Goal: Task Accomplishment & Management: Manage account settings

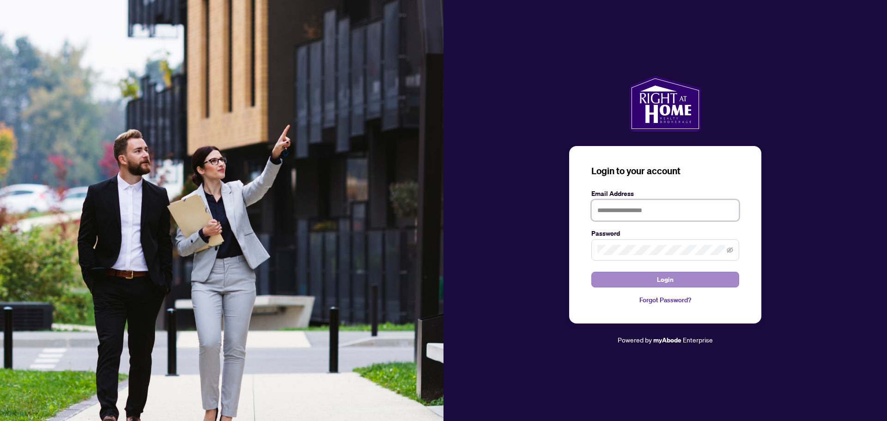
type input "**********"
click at [653, 274] on button "Login" at bounding box center [665, 280] width 148 height 16
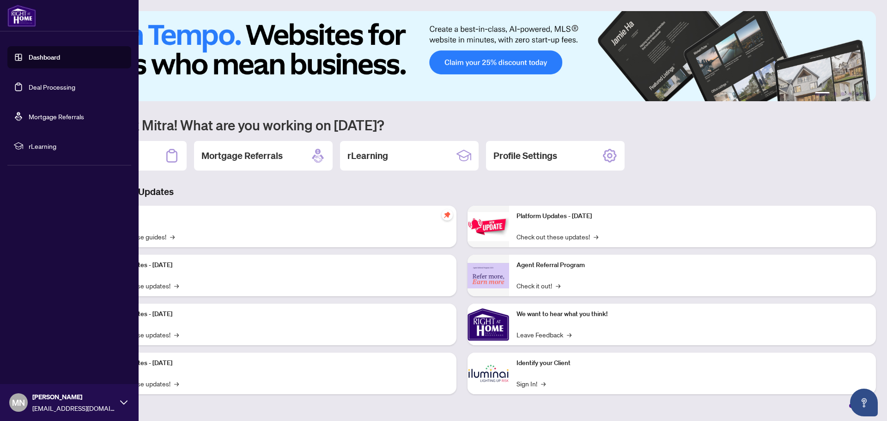
click at [29, 88] on link "Deal Processing" at bounding box center [52, 87] width 47 height 8
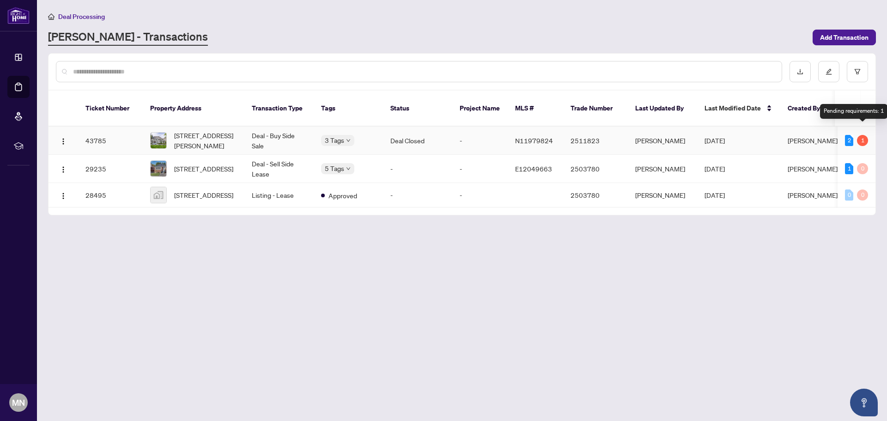
click at [861, 135] on div "1" at bounding box center [862, 140] width 11 height 11
click at [846, 135] on div "2" at bounding box center [849, 140] width 8 height 11
click at [203, 130] on span "[STREET_ADDRESS][PERSON_NAME]" at bounding box center [205, 140] width 63 height 20
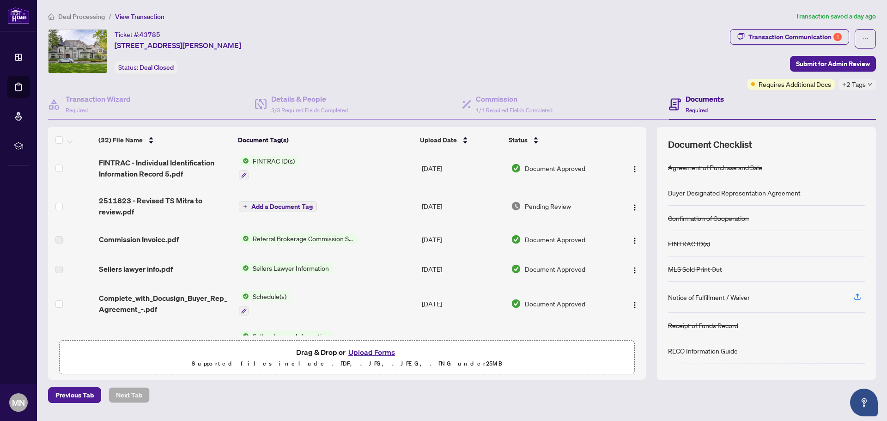
scroll to position [554, 0]
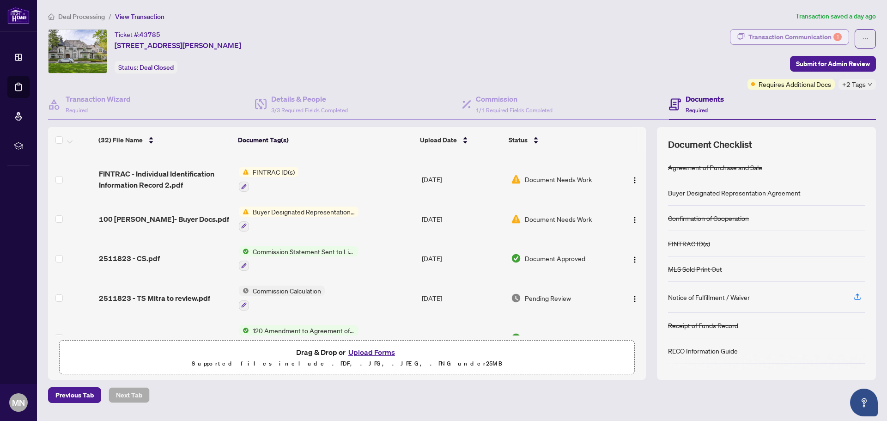
click at [784, 37] on div "Transaction Communication 1" at bounding box center [794, 37] width 93 height 15
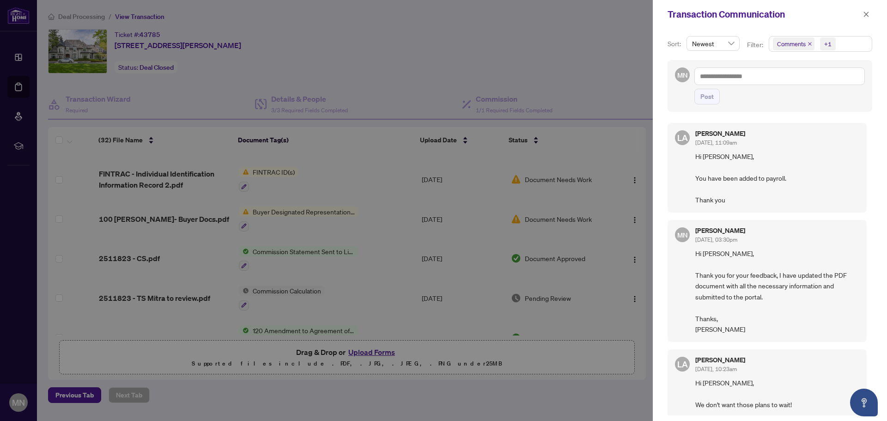
click at [669, 284] on div "MN Mitra Nejati Sep/27/2025, 03:30pm Hi Luna, Thank you for your feedback, I ha…" at bounding box center [767, 281] width 199 height 122
click at [674, 274] on div "MN Mitra Nejati Sep/27/2025, 03:30pm Hi Luna, Thank you for your feedback, I ha…" at bounding box center [767, 281] width 199 height 122
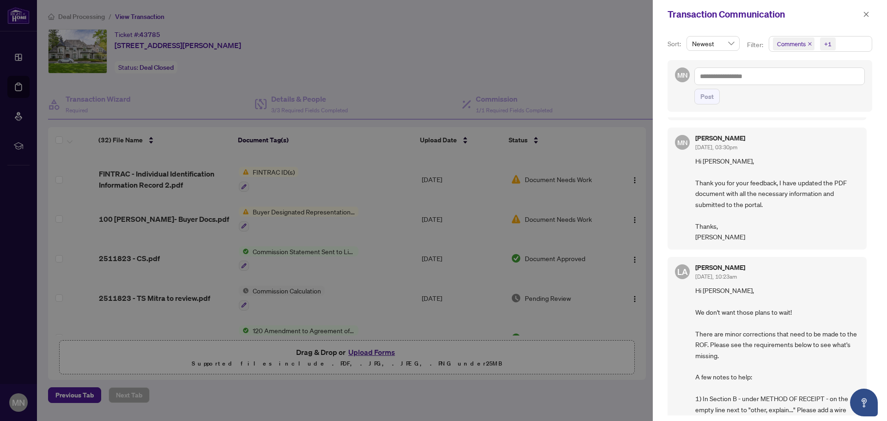
scroll to position [0, 0]
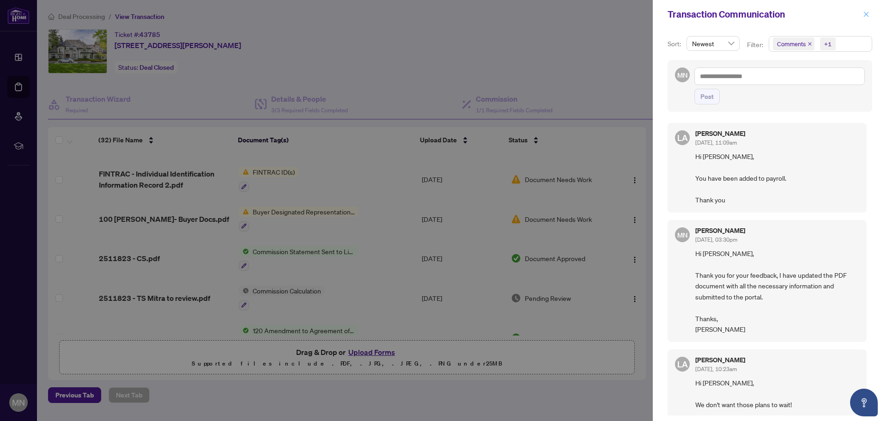
click at [865, 12] on icon "close" at bounding box center [866, 14] width 6 height 6
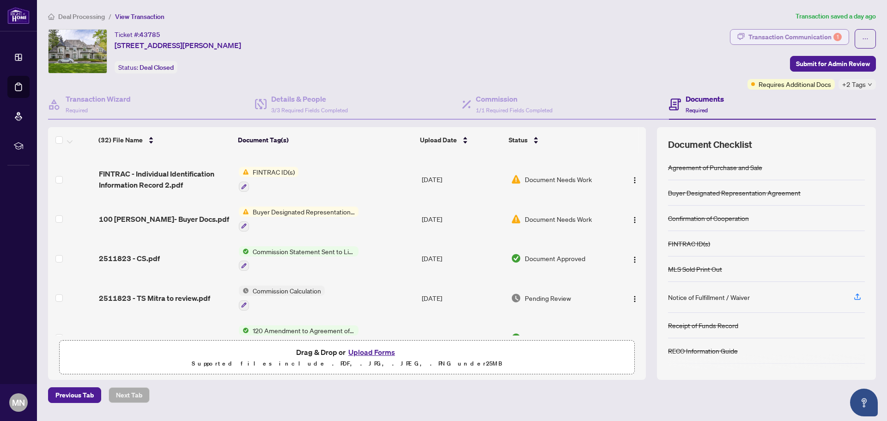
click at [781, 35] on div "Transaction Communication 1" at bounding box center [794, 37] width 93 height 15
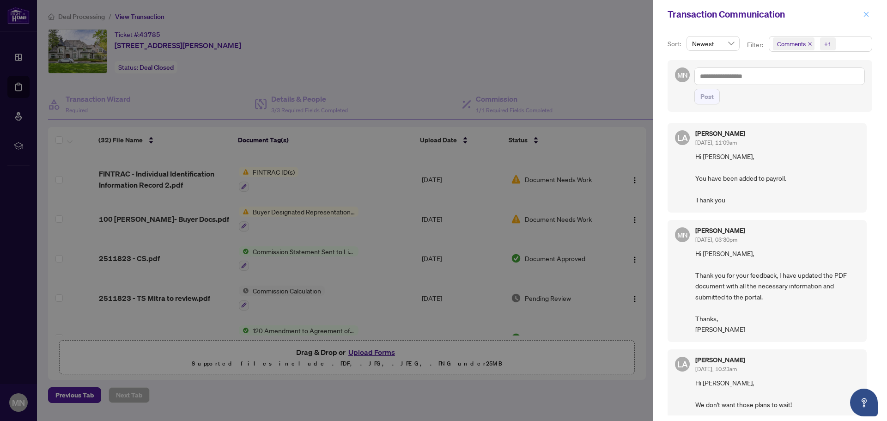
click at [871, 12] on button "button" at bounding box center [866, 14] width 12 height 11
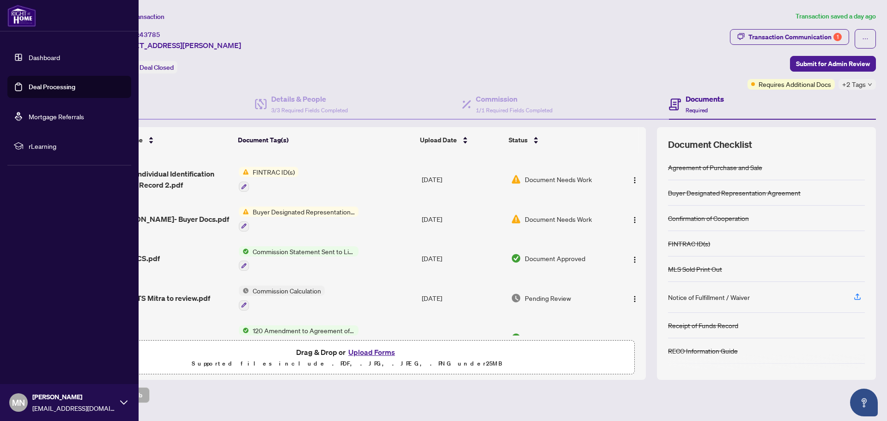
click at [36, 53] on link "Dashboard" at bounding box center [44, 57] width 31 height 8
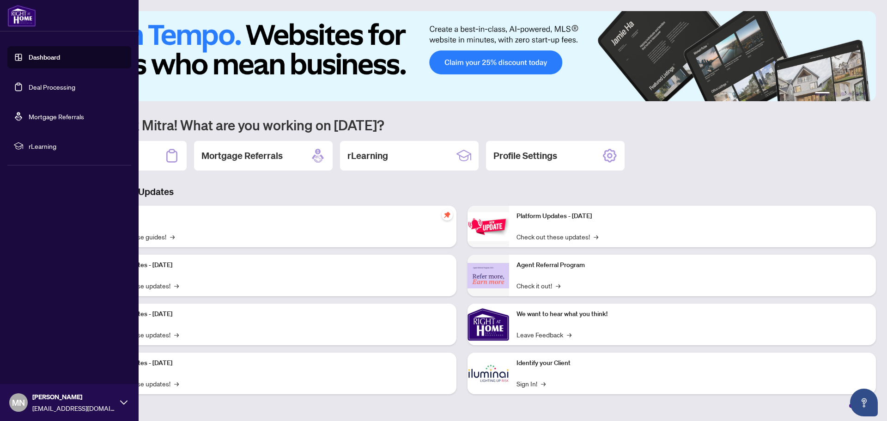
click at [29, 86] on link "Deal Processing" at bounding box center [52, 87] width 47 height 8
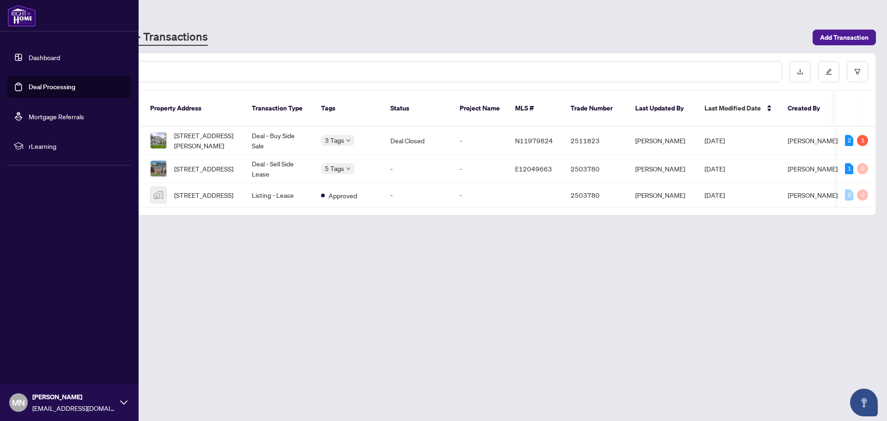
click at [23, 19] on img at bounding box center [21, 16] width 29 height 22
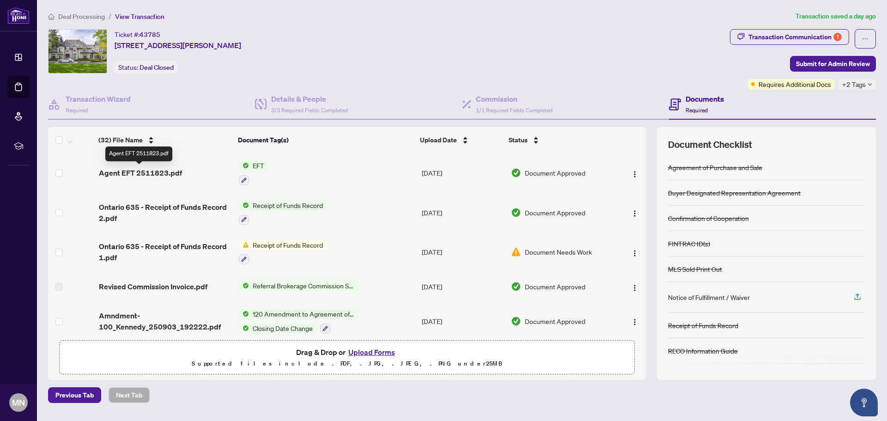
click at [140, 170] on span "Agent EFT 2511823.pdf" at bounding box center [140, 172] width 83 height 11
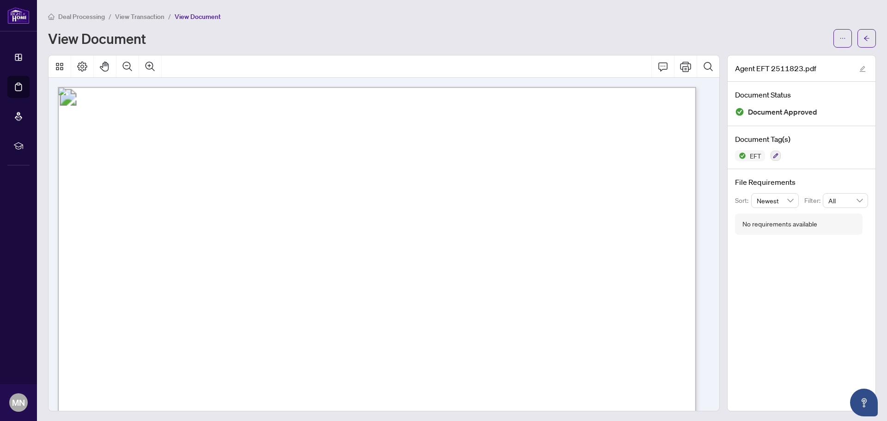
drag, startPoint x: 610, startPoint y: 230, endPoint x: 675, endPoint y: 228, distance: 65.2
click at [648, 228] on span "161,241.59" at bounding box center [628, 230] width 38 height 8
drag, startPoint x: 540, startPoint y: 232, endPoint x: 603, endPoint y: 233, distance: 63.8
click at [603, 87] on p "Right at Home Realty PAID BY E.F.T. [DATE] One Hundred Fifty Nine Thousand Five…" at bounding box center [779, 87] width 1442 height 0
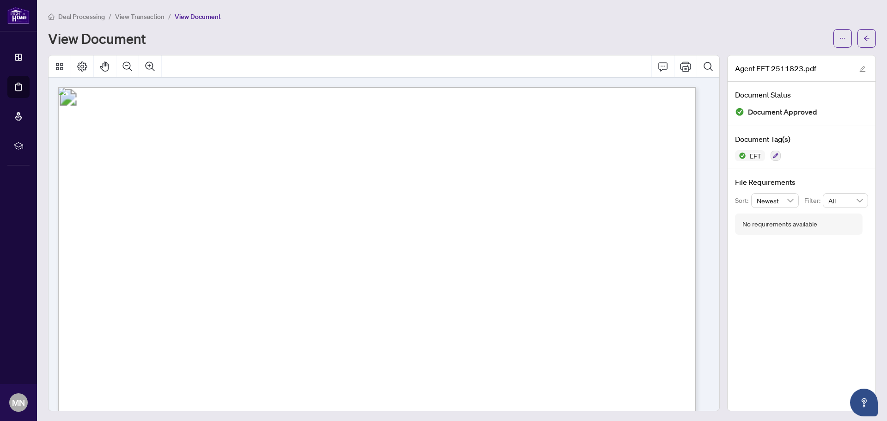
click at [444, 232] on span "Net Pay" at bounding box center [429, 230] width 29 height 8
drag, startPoint x: 545, startPoint y: 230, endPoint x: 592, endPoint y: 229, distance: 47.6
click at [592, 87] on p "Right at Home Realty PAID BY E.F.T. [DATE] One Hundred Fifty Nine Thousand Five…" at bounding box center [779, 87] width 1442 height 0
drag, startPoint x: 526, startPoint y: 128, endPoint x: 621, endPoint y: 128, distance: 95.2
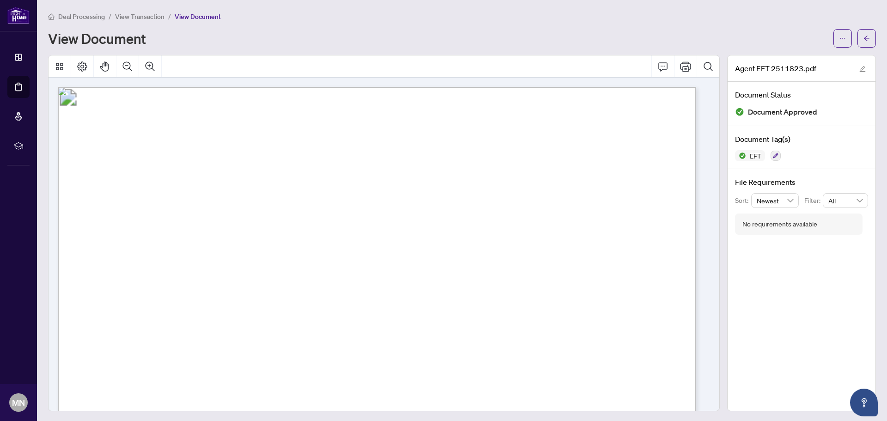
click at [621, 87] on p "Right at Home Realty PAID BY E.F.T. [DATE] One Hundred Fifty Nine Thousand Five…" at bounding box center [779, 87] width 1442 height 0
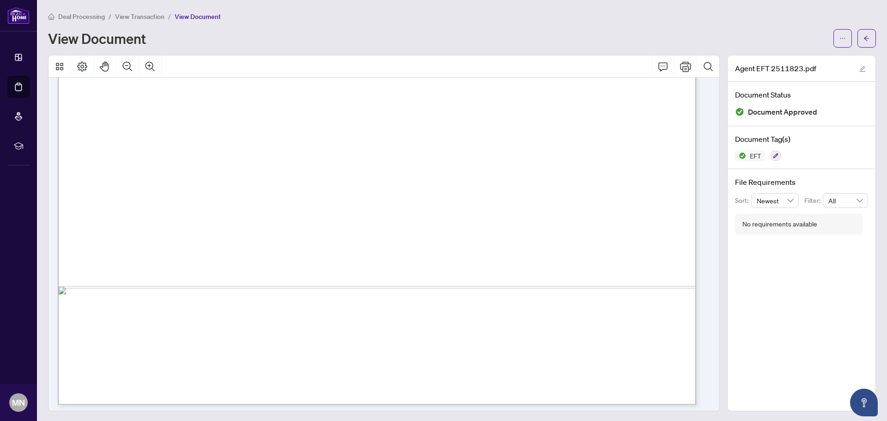
scroll to position [511, 0]
drag, startPoint x: 358, startPoint y: 316, endPoint x: 442, endPoint y: 321, distance: 83.8
click at [419, 321] on span "(From: 1.RBC Commission Tr)" at bounding box center [369, 320] width 99 height 8
click at [419, 317] on span "(From: 1.RBC Commission Tr)" at bounding box center [369, 320] width 99 height 8
drag, startPoint x: 592, startPoint y: 243, endPoint x: 534, endPoint y: 243, distance: 58.7
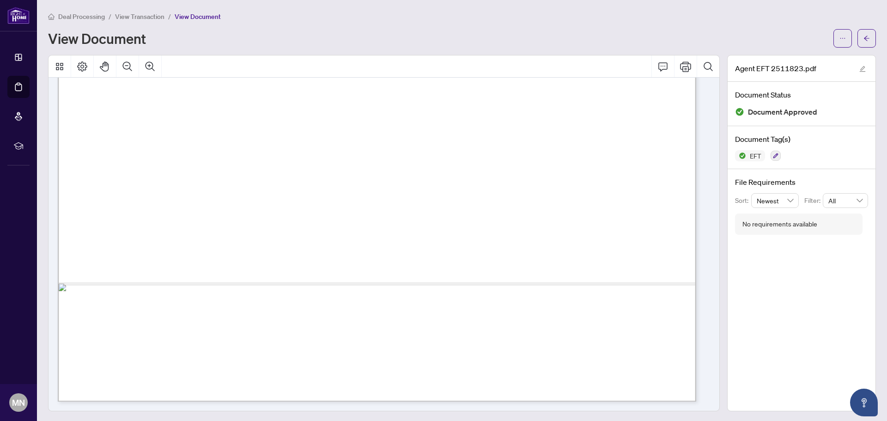
click at [444, 243] on span "Net Pay" at bounding box center [429, 245] width 29 height 8
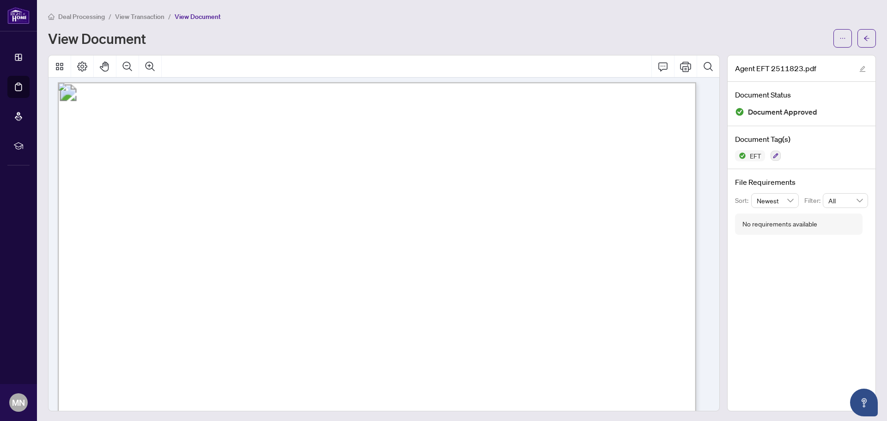
scroll to position [3, 0]
drag, startPoint x: 545, startPoint y: 161, endPoint x: 592, endPoint y: 154, distance: 47.6
click at [586, 160] on span "141,666.67" at bounding box center [567, 164] width 38 height 8
drag, startPoint x: 605, startPoint y: 225, endPoint x: 664, endPoint y: 225, distance: 59.6
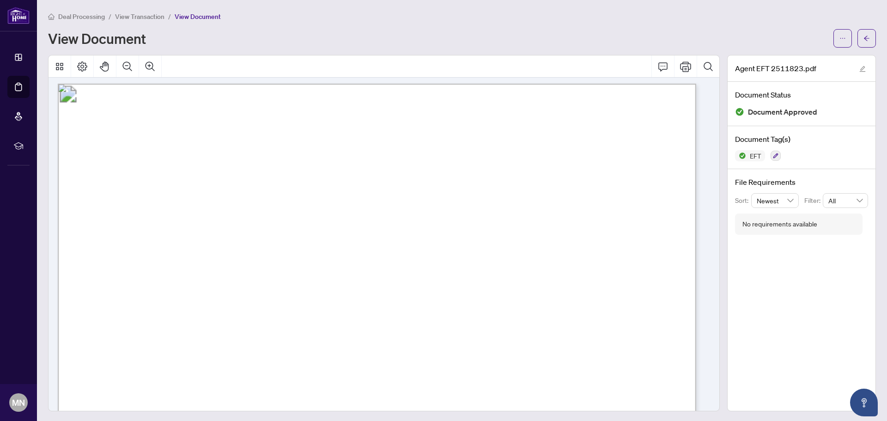
click at [664, 84] on p "Right at Home Realty PAID BY E.F.T. [DATE] One Hundred Fifty Nine Thousand Five…" at bounding box center [779, 84] width 1442 height 0
drag, startPoint x: 622, startPoint y: 173, endPoint x: 653, endPoint y: 174, distance: 31.4
click at [648, 174] on span "-250.00" at bounding box center [634, 177] width 25 height 8
drag, startPoint x: 622, startPoint y: 192, endPoint x: 662, endPoint y: 192, distance: 40.2
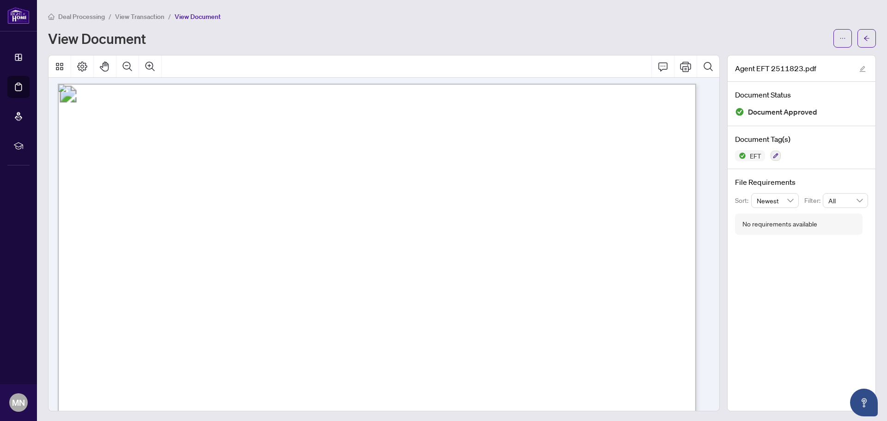
click at [662, 84] on p "Right at Home Realty PAID BY E.F.T. [DATE] One Hundred Fifty Nine Thousand Five…" at bounding box center [779, 84] width 1442 height 0
drag, startPoint x: 614, startPoint y: 198, endPoint x: 696, endPoint y: 205, distance: 82.1
